Goal: Transaction & Acquisition: Purchase product/service

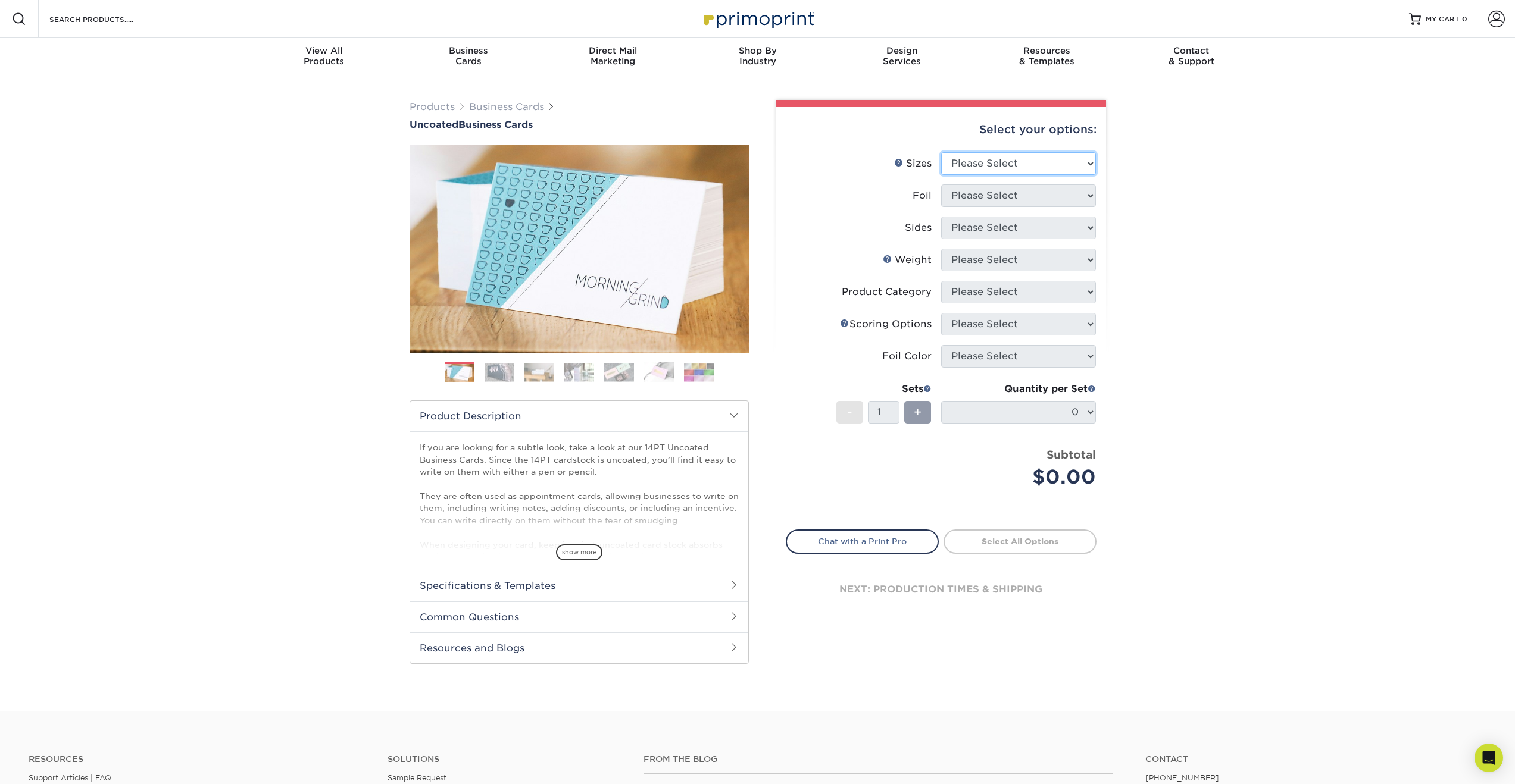
click at [1090, 164] on select "Please Select 1.5" x 3.5" - Mini 1.75" x 3.5" - Mini 2" x 3.5" - Standard 2" x …" at bounding box center [1019, 163] width 155 height 23
select select "2.00x3.50"
click at [1092, 197] on select "Please Select Yes No" at bounding box center [1019, 195] width 155 height 23
select select "1"
click at [1088, 226] on select "Please Select Print Both Sides - Foil Back Only Print Both Sides - Foil Both Si…" at bounding box center [1019, 228] width 155 height 23
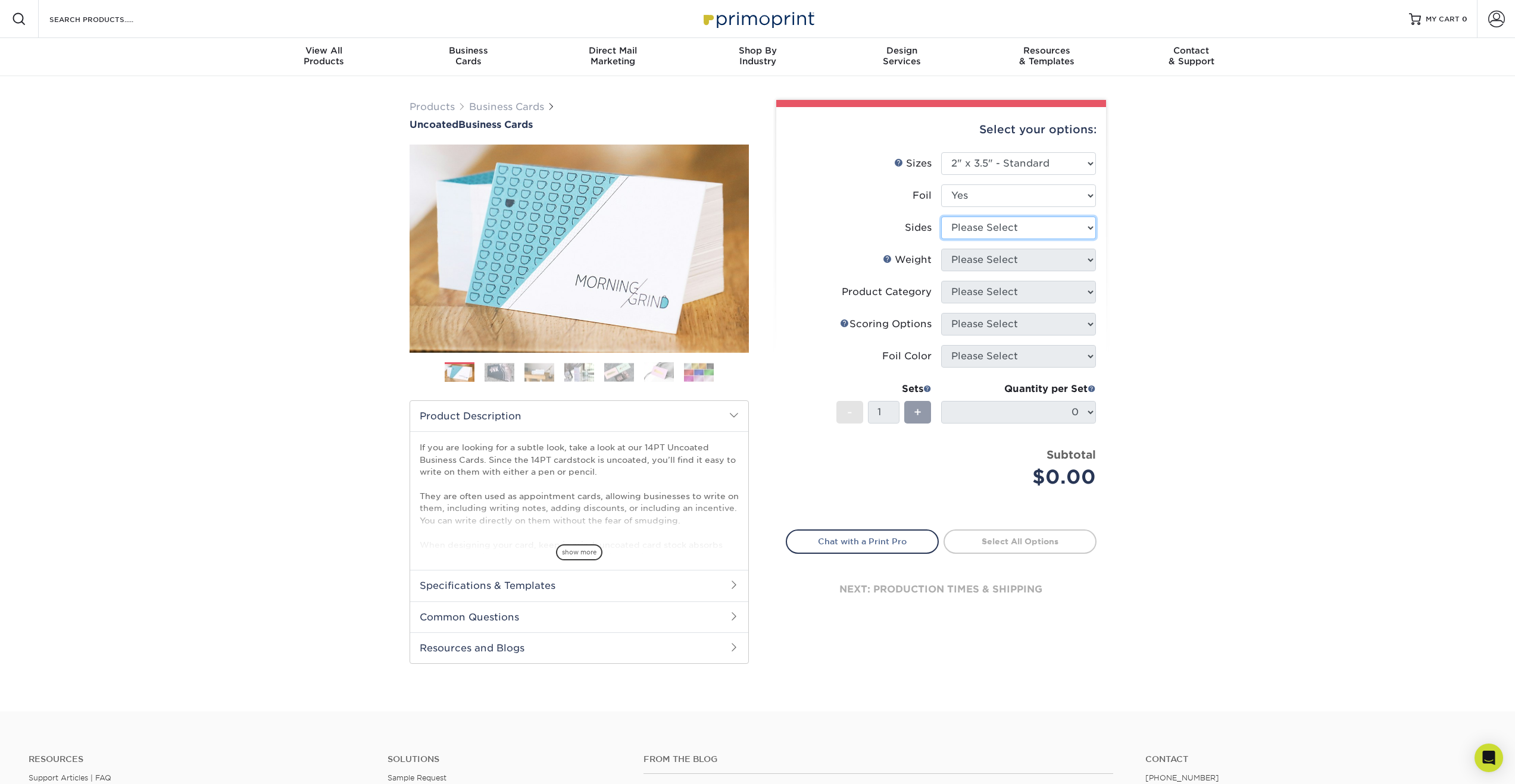
select select "a75ac2f1-9911-48d6-841d-245b5ac08f27"
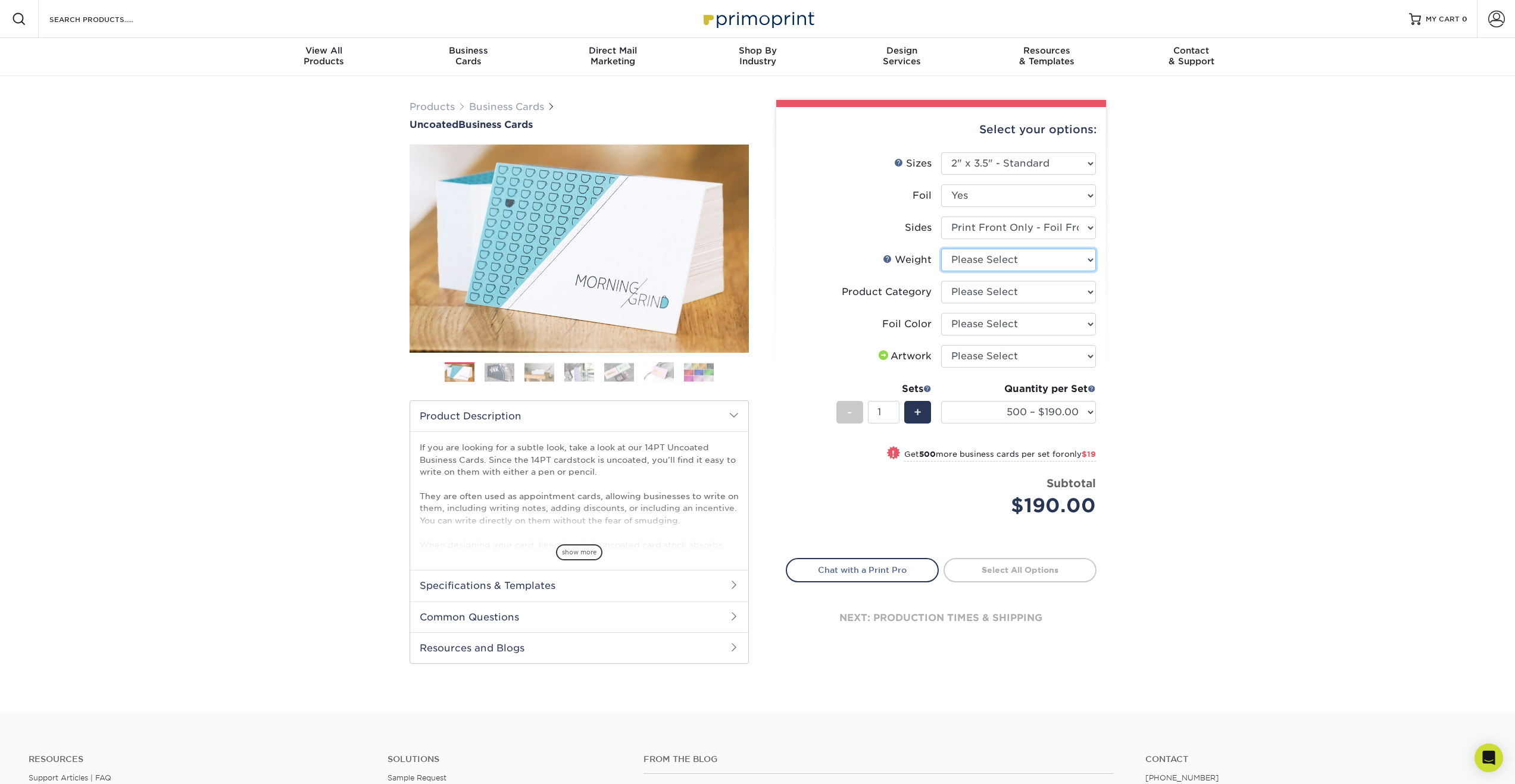
click at [1087, 259] on select "Please Select 14PT Uncoated" at bounding box center [1019, 260] width 155 height 23
select select "14PT Uncoated"
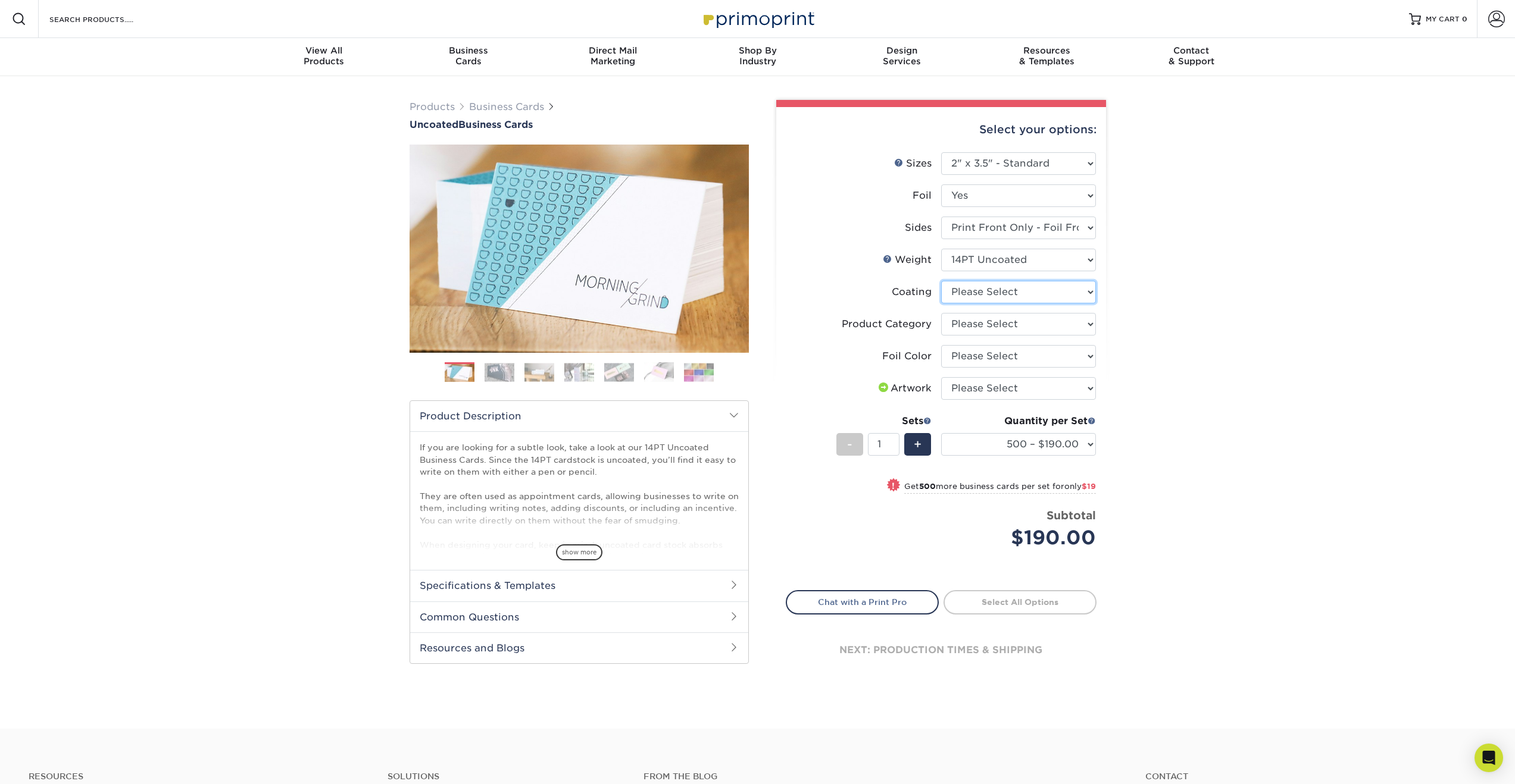
click at [1082, 294] on select at bounding box center [1019, 292] width 155 height 23
click at [1076, 327] on select "Please Select Business Cards" at bounding box center [1019, 324] width 155 height 23
select select "3b5148f1-0588-4f88-a218-97bcfdce65c1"
click at [1069, 356] on select "Please Select Silver Foil Black Foil Blue Foil Copper Foil Gold Foil Red Foil R…" at bounding box center [1019, 356] width 155 height 23
select select "a834dd52-fe06-4ed6-9a86-5bd3c2d02515"
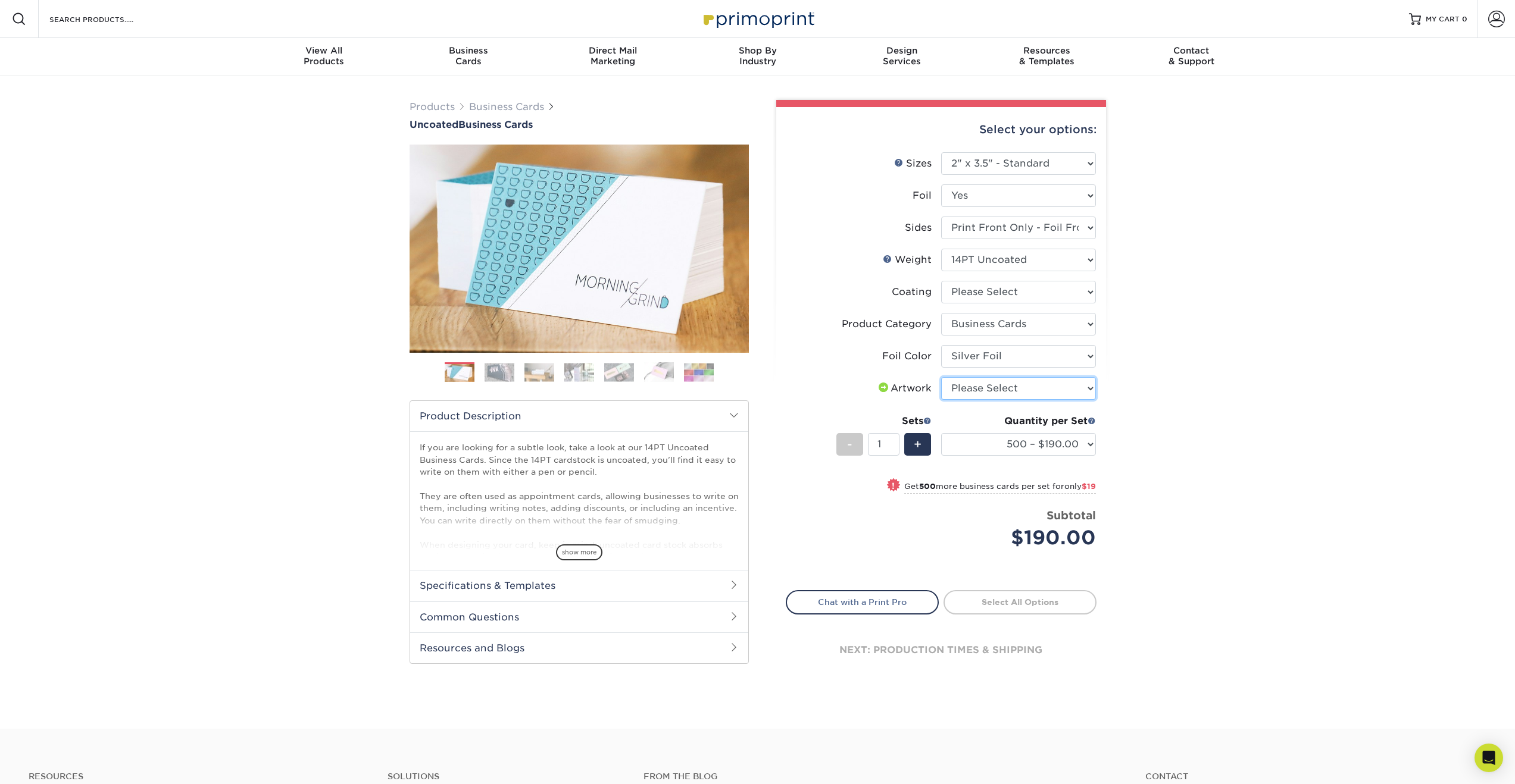
click at [1081, 387] on select "Please Select I will upload files I need a design - $100" at bounding box center [1019, 388] width 155 height 23
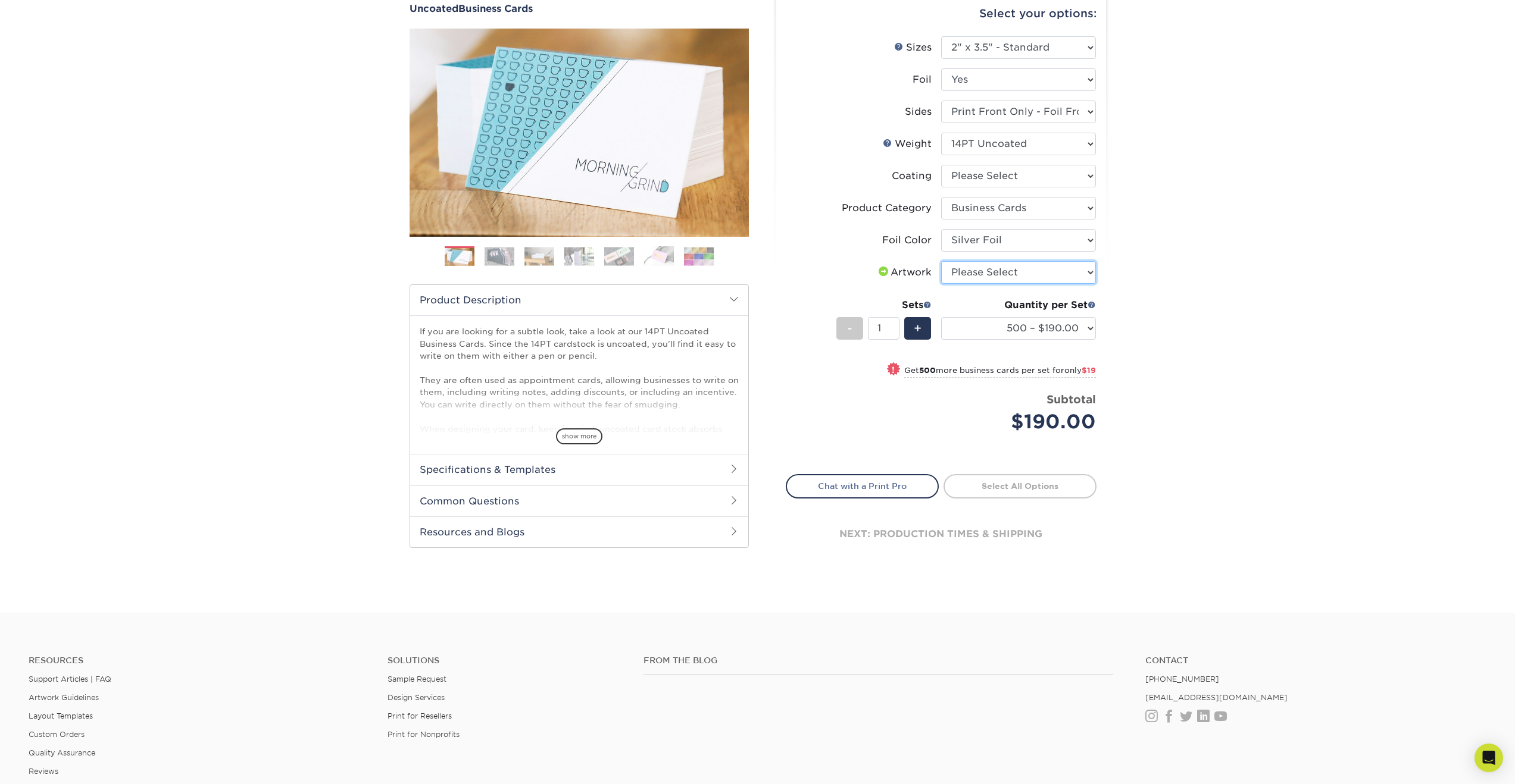
scroll to position [293, 0]
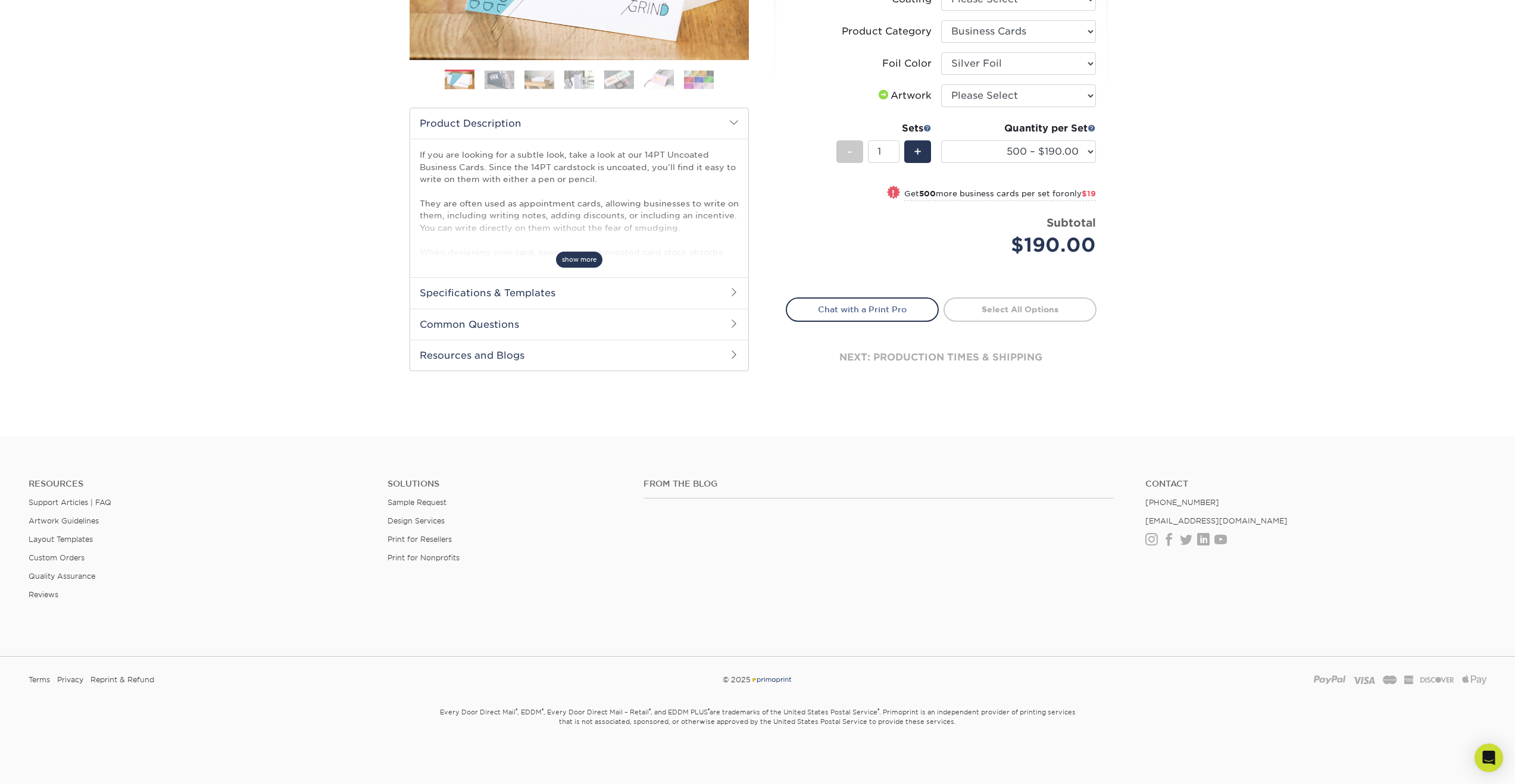
click at [582, 260] on span "show more" at bounding box center [579, 260] width 47 height 16
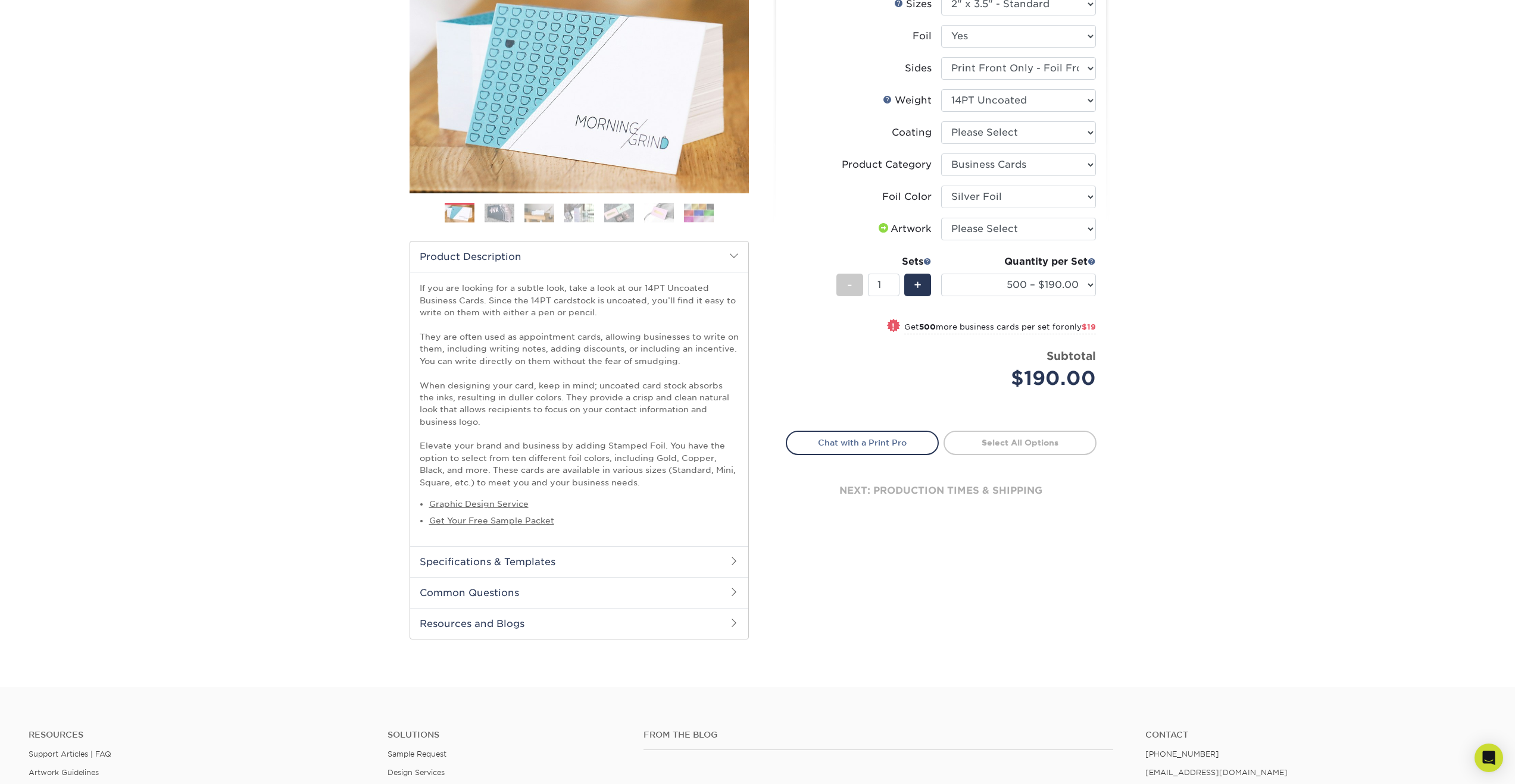
scroll to position [0, 0]
